Goal: Task Accomplishment & Management: Complete application form

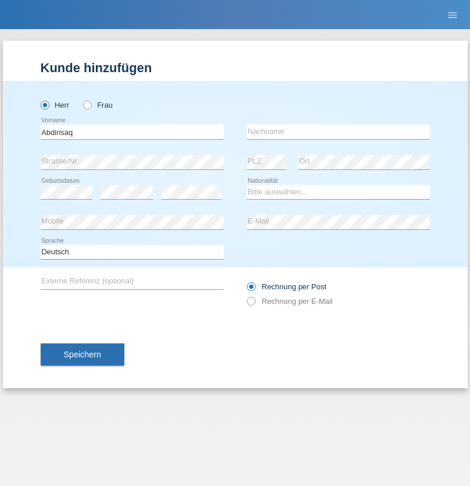
type input "Abdirisaq"
click at [338, 131] on input "text" at bounding box center [338, 131] width 183 height 15
type input "[PERSON_NAME] awed"
select select "CH"
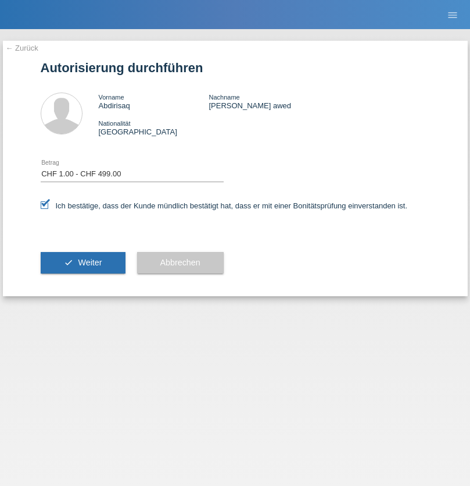
select select "1"
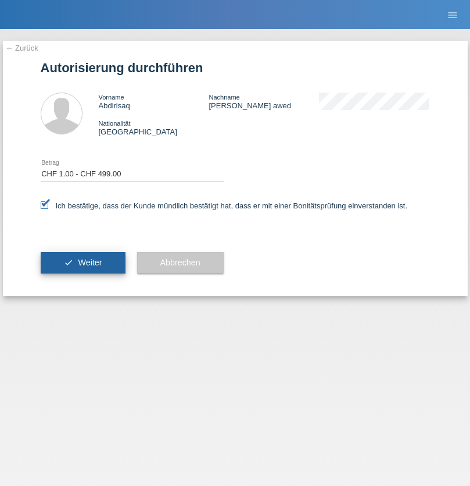
click at [83, 262] on span "Weiter" at bounding box center [90, 262] width 24 height 9
